Goal: Find specific page/section: Find specific page/section

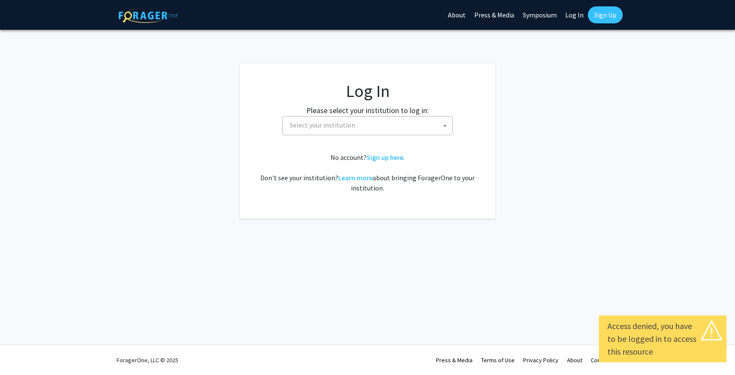
select select
click at [410, 127] on span "Select your institution" at bounding box center [369, 125] width 166 height 17
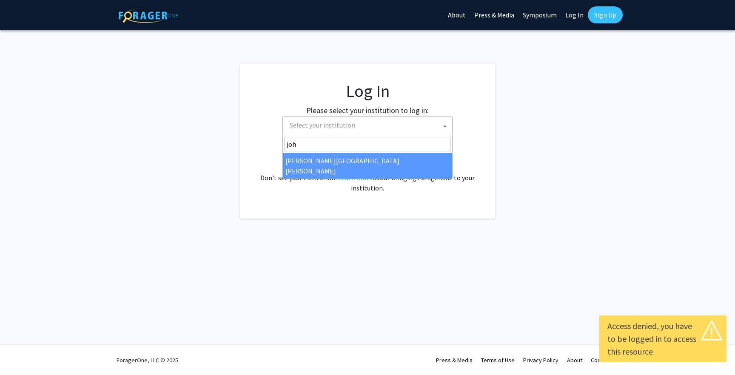
type input "john"
select select "1"
